Goal: Information Seeking & Learning: Learn about a topic

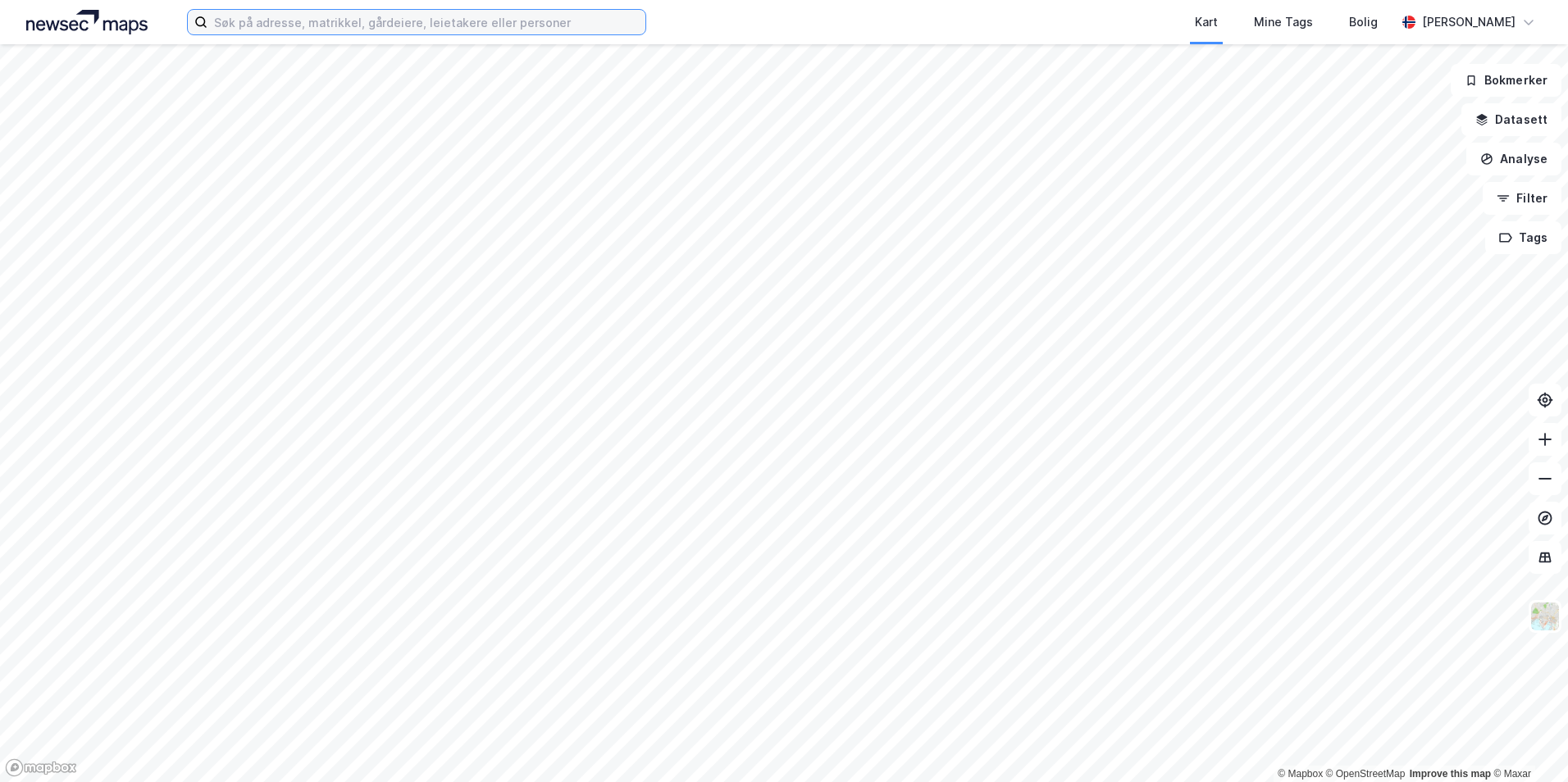
click at [365, 27] on input at bounding box center [426, 22] width 438 height 25
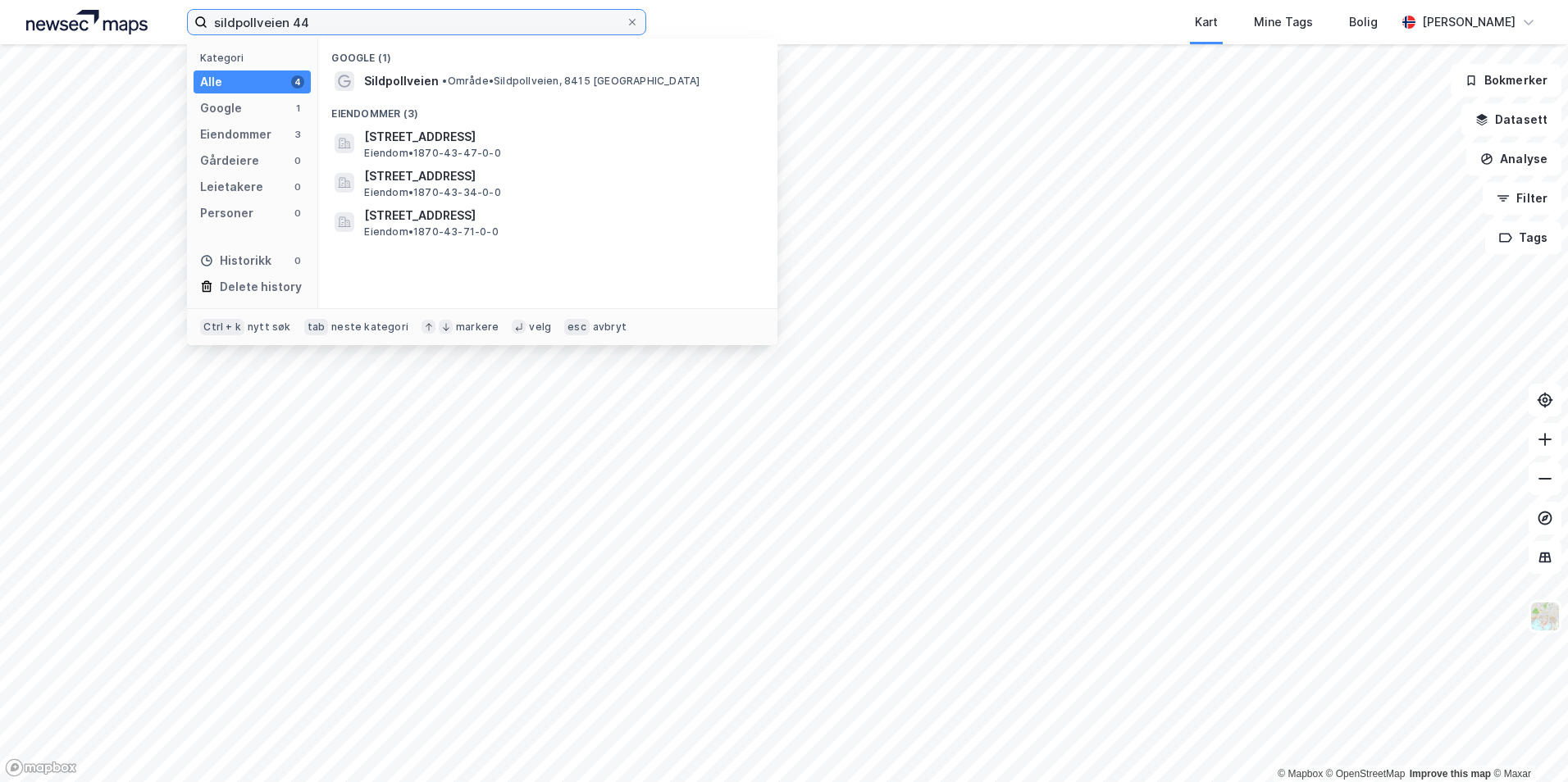
type input "sildpollveien 44"
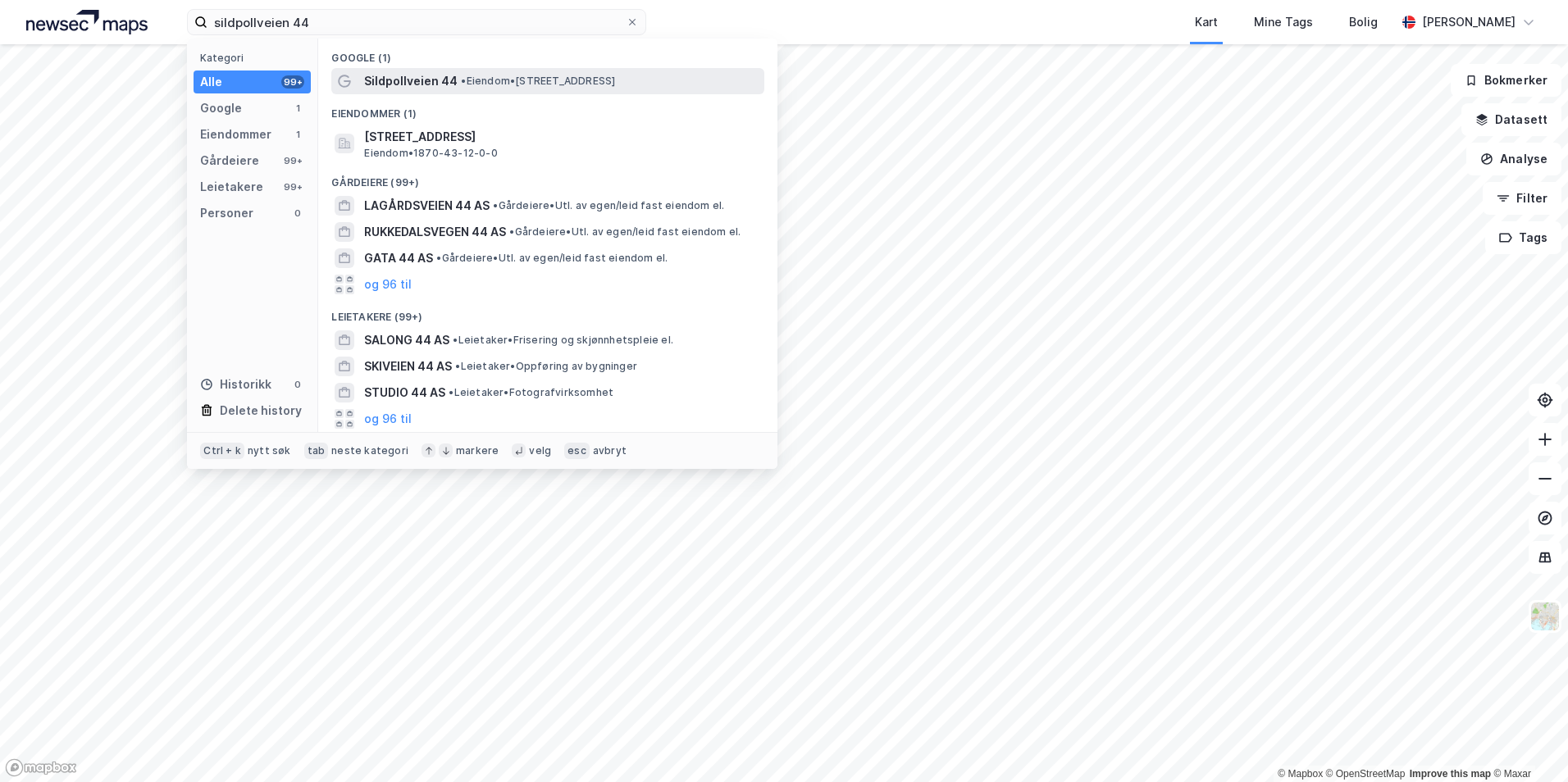
click at [446, 76] on span "Sildpollveien 44" at bounding box center [411, 81] width 93 height 20
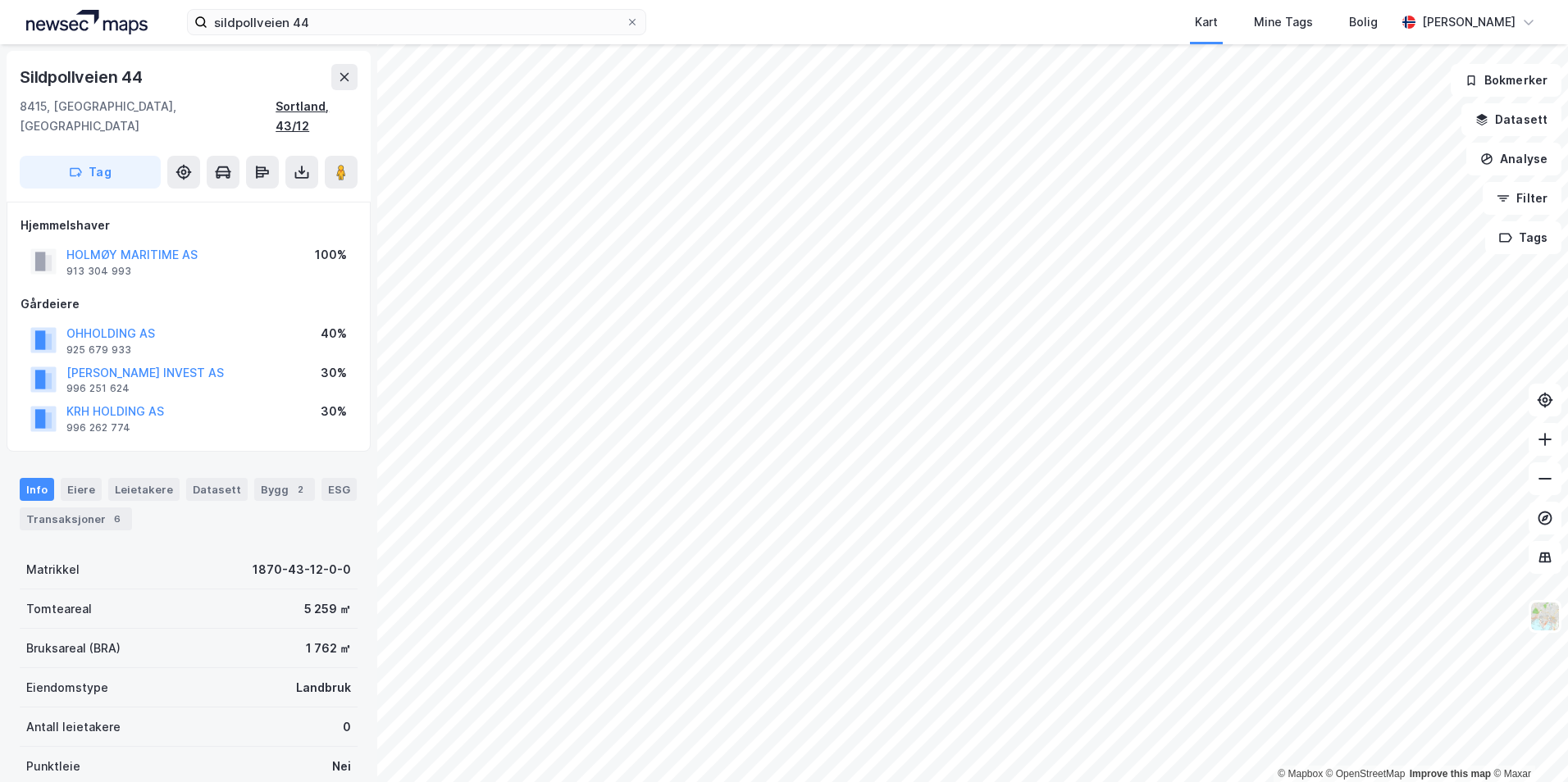
click at [329, 106] on div "Sortland, 43/12" at bounding box center [317, 116] width 82 height 39
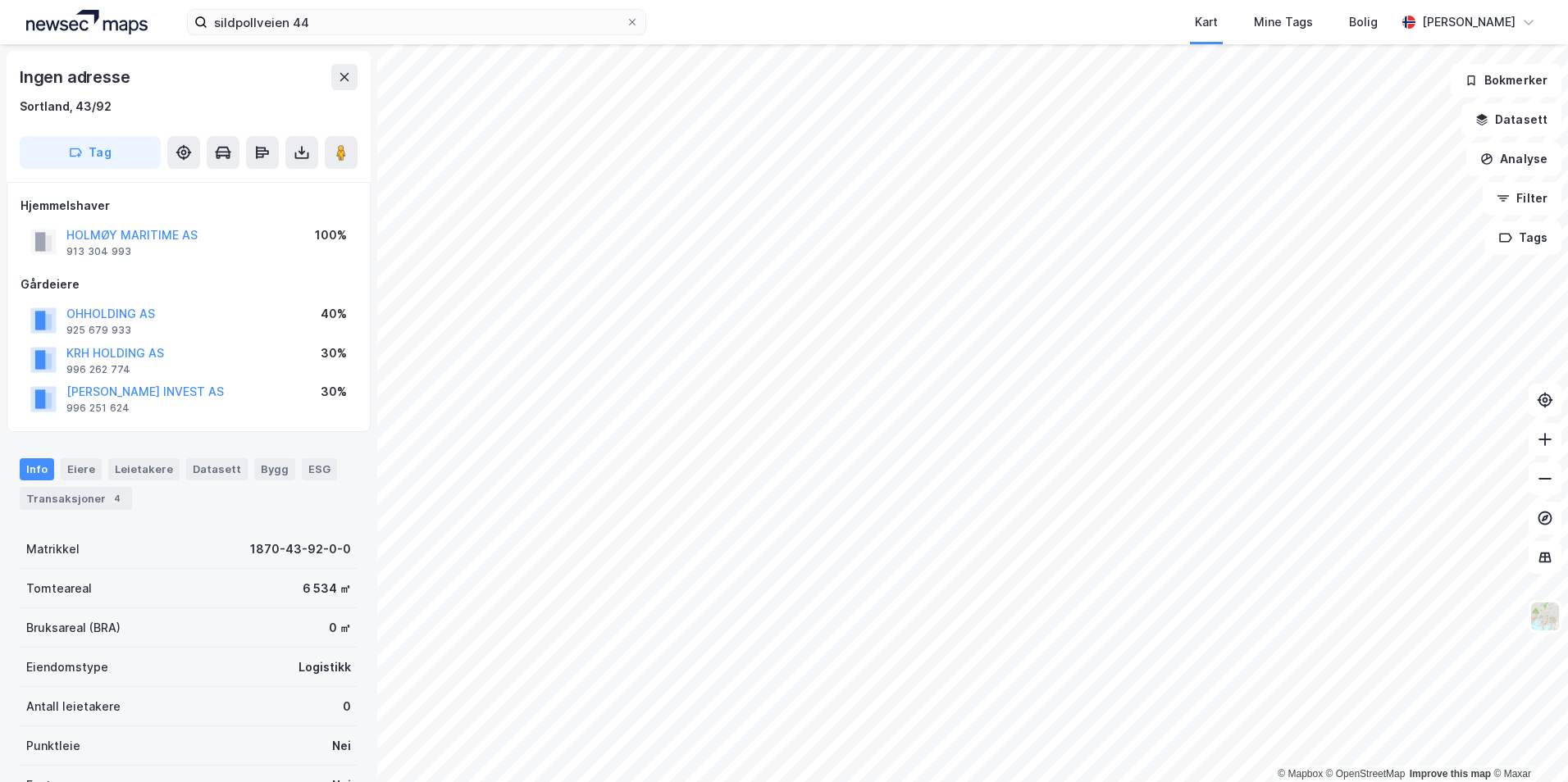
scroll to position [3, 0]
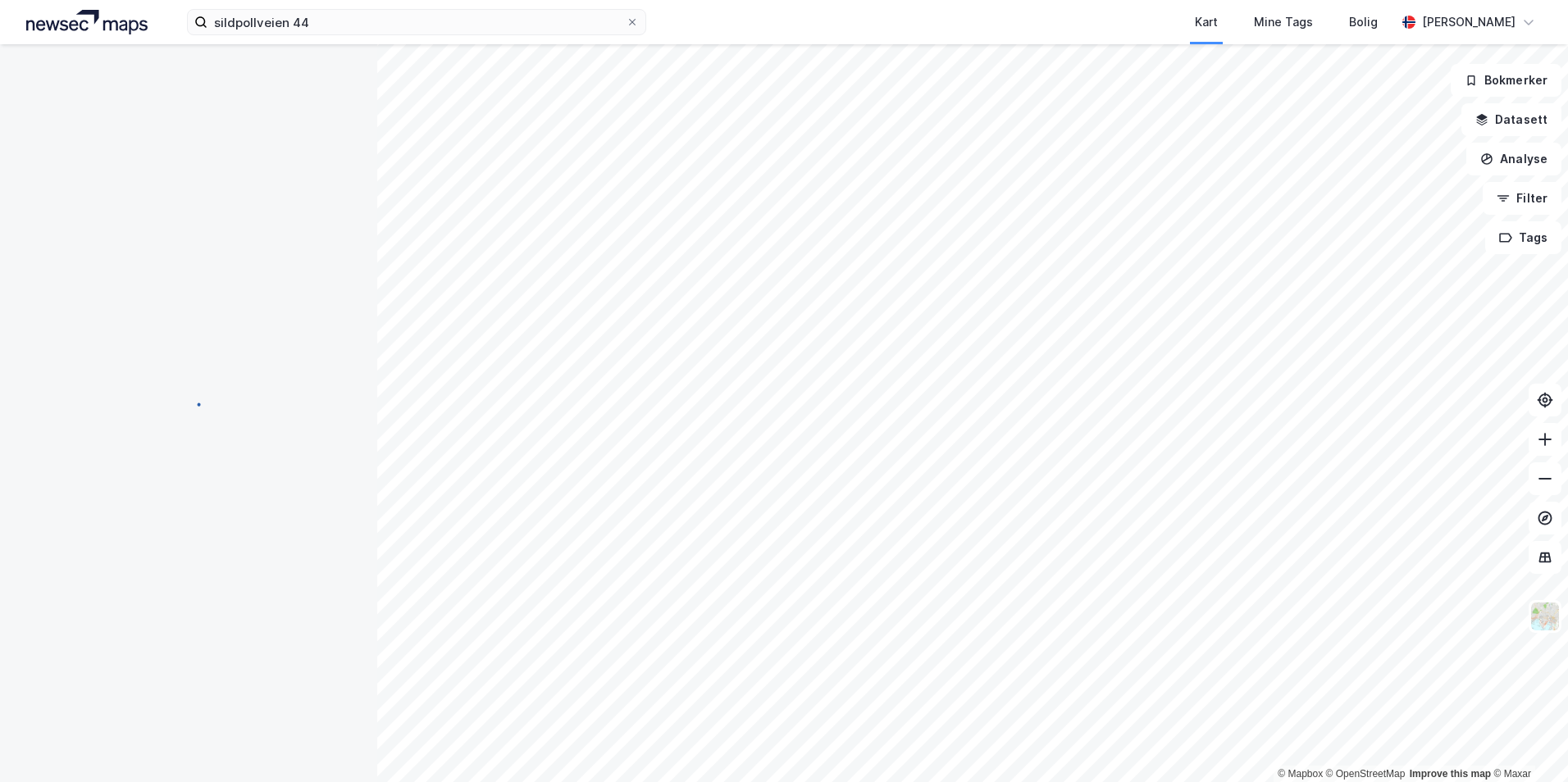
scroll to position [3, 0]
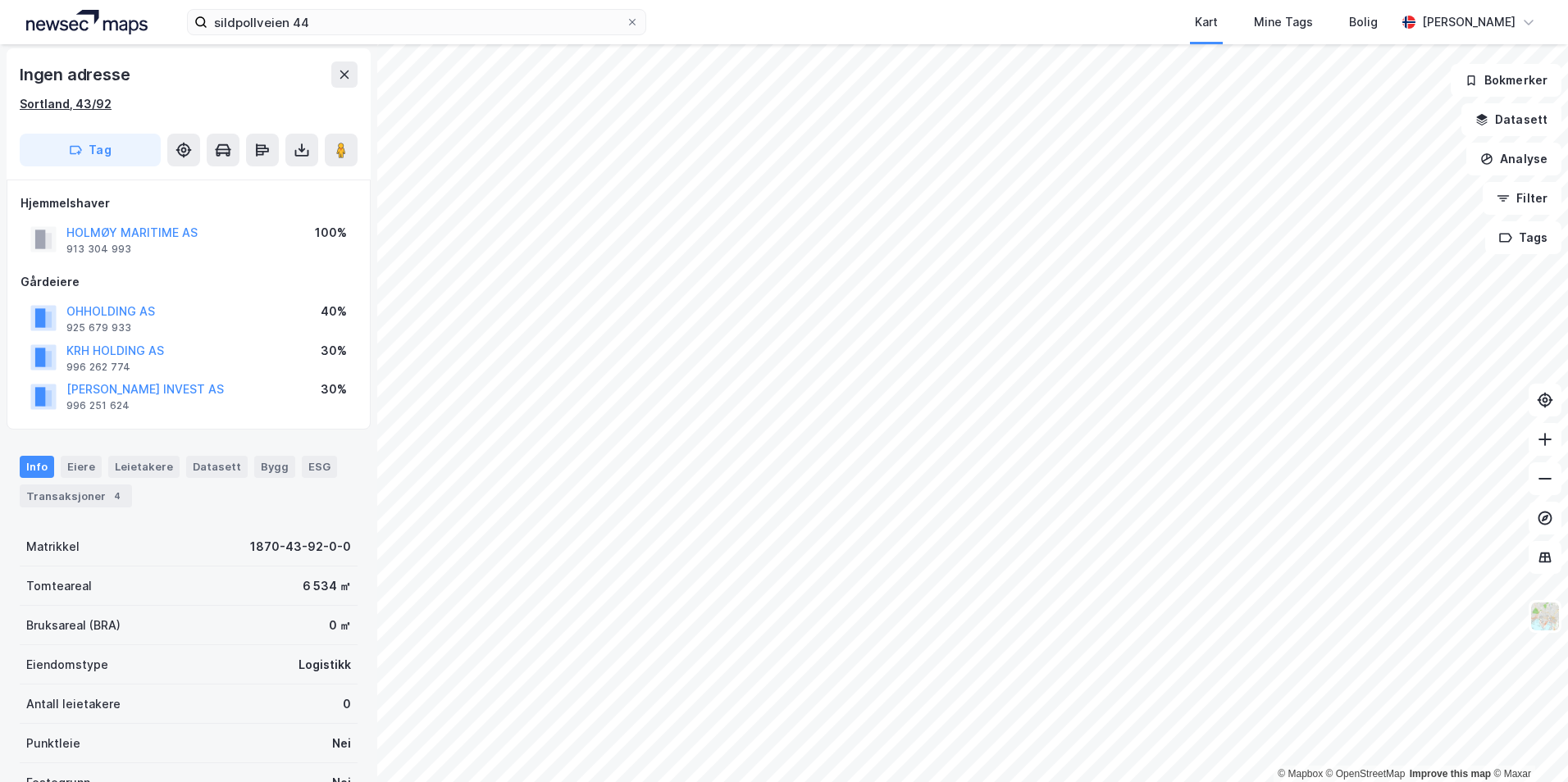
click at [90, 99] on div "Sortland, 43/92" at bounding box center [66, 104] width 91 height 20
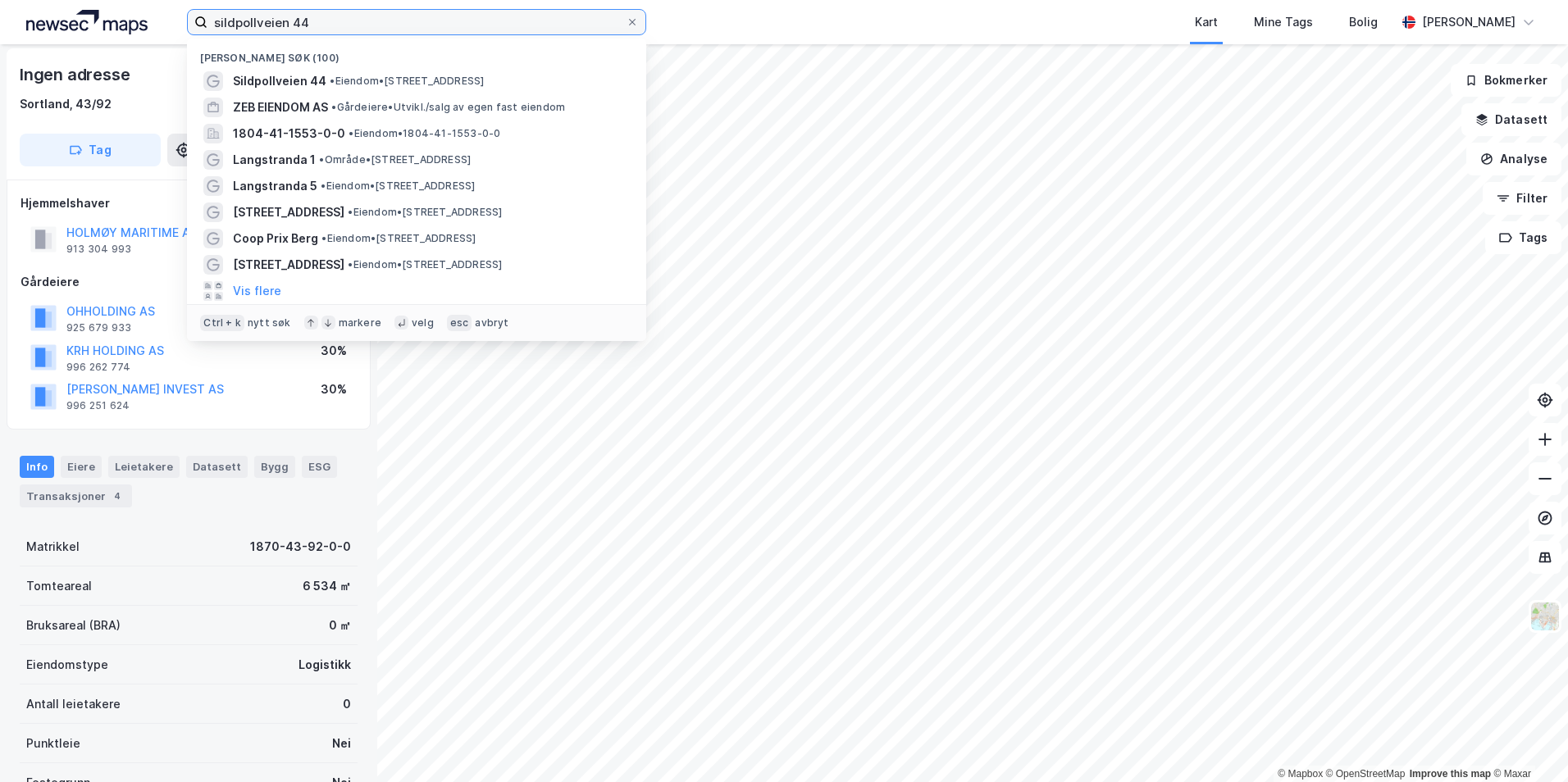
click at [313, 17] on input "sildpollveien 44" at bounding box center [416, 22] width 418 height 25
